Goal: Task Accomplishment & Management: Manage account settings

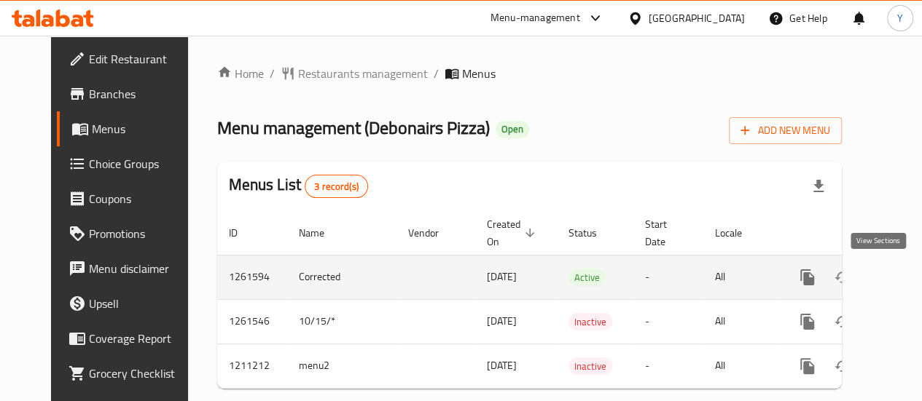
click at [903, 278] on icon "enhanced table" at bounding box center [911, 277] width 17 height 17
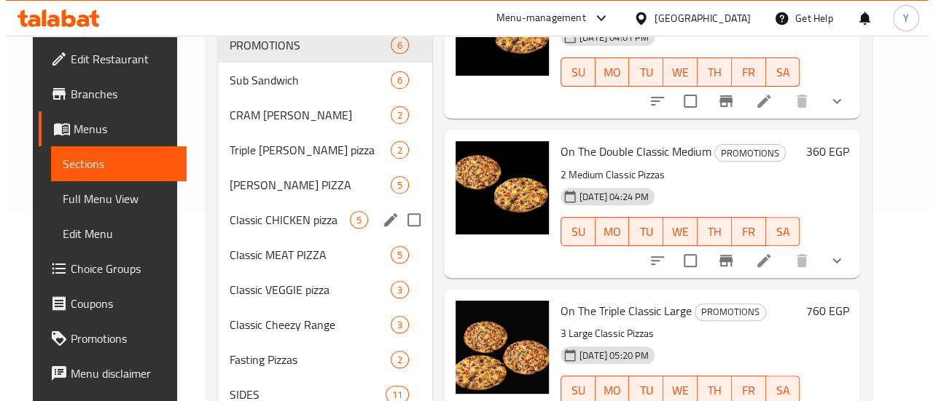
scroll to position [262, 0]
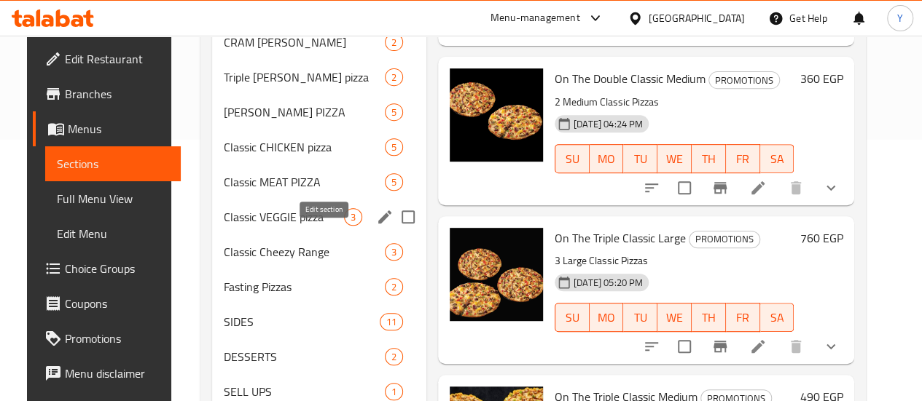
click at [378, 224] on icon "edit" at bounding box center [384, 217] width 13 height 13
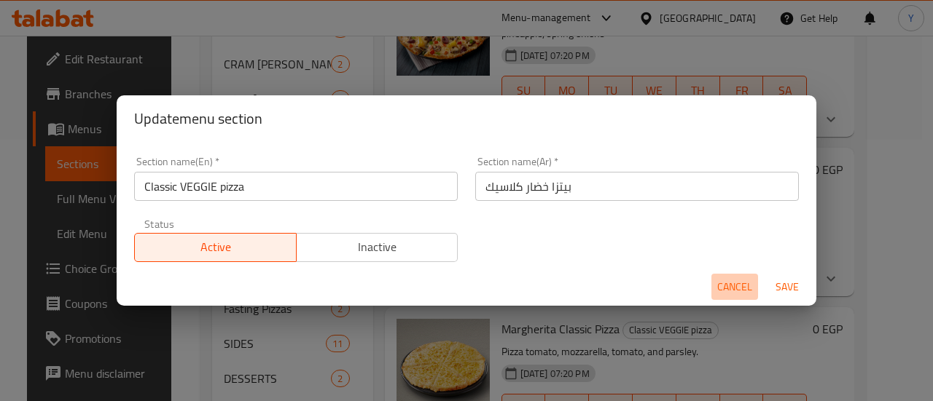
click at [715, 283] on button "Cancel" at bounding box center [734, 287] width 47 height 27
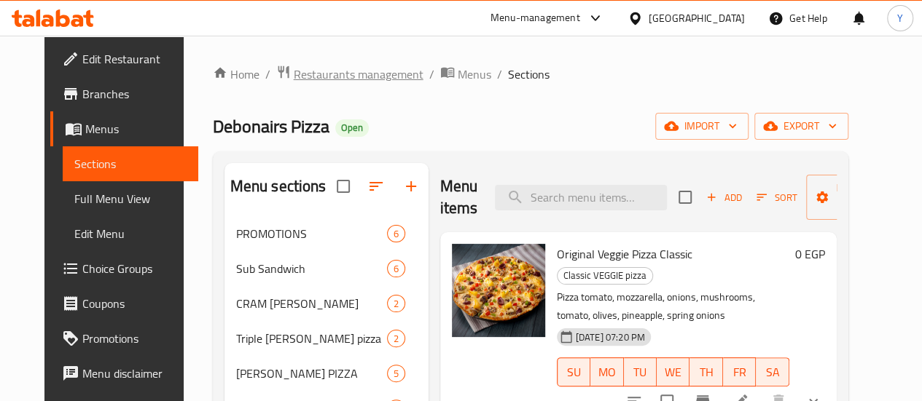
click at [308, 80] on span "Restaurants management" at bounding box center [359, 74] width 130 height 17
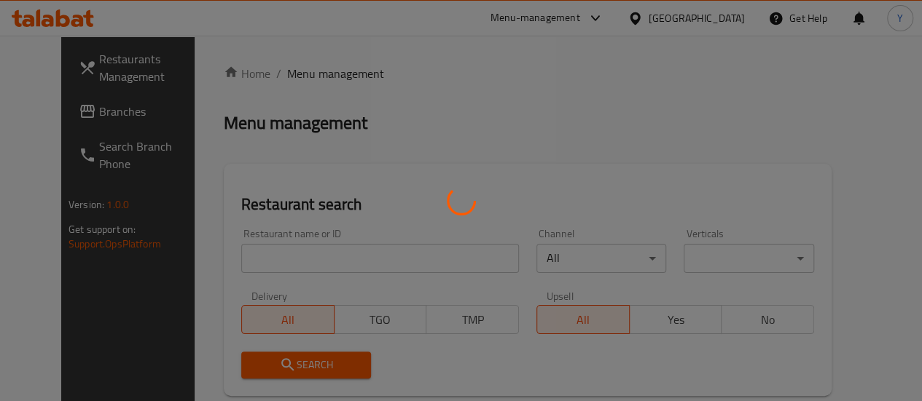
click at [73, 114] on div at bounding box center [461, 200] width 922 height 401
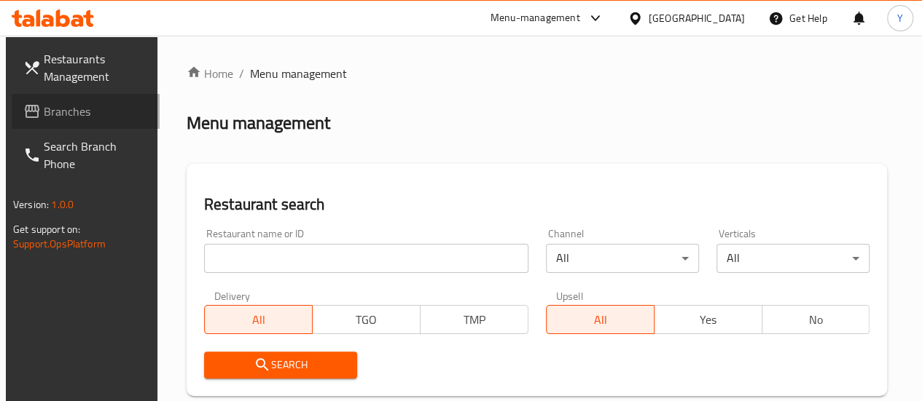
click at [73, 114] on span "Branches" at bounding box center [96, 111] width 104 height 17
